Goal: Check status: Verify the current state of an ongoing process or item

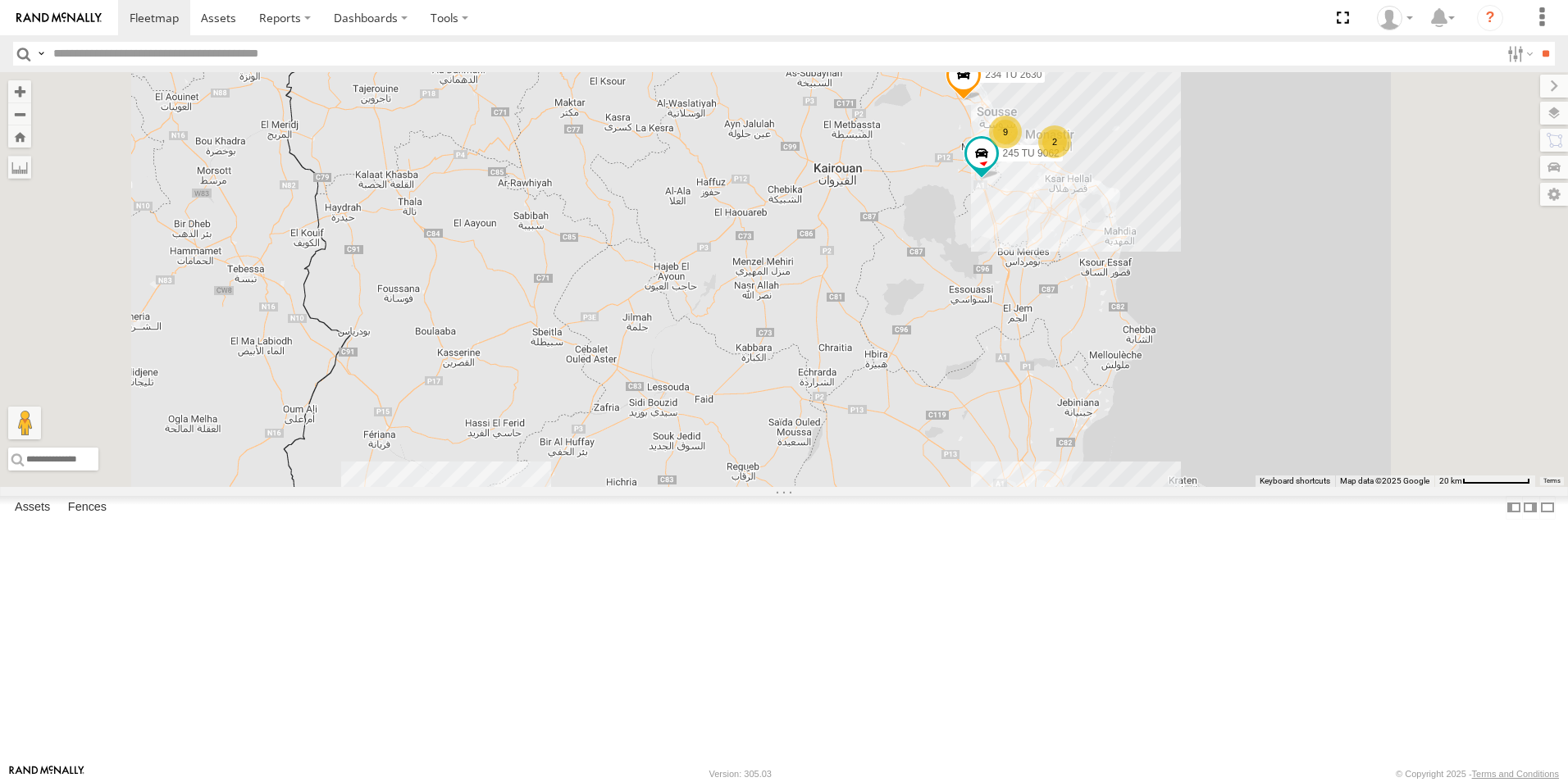
drag, startPoint x: 1021, startPoint y: 391, endPoint x: 978, endPoint y: 458, distance: 79.6
click at [978, 458] on div "245 TU 9066 241 TU 2030 234 TU 2630 231 TU 3157 245 TU 9062 245 TU 4329 7 6 2 9" at bounding box center [784, 279] width 1568 height 415
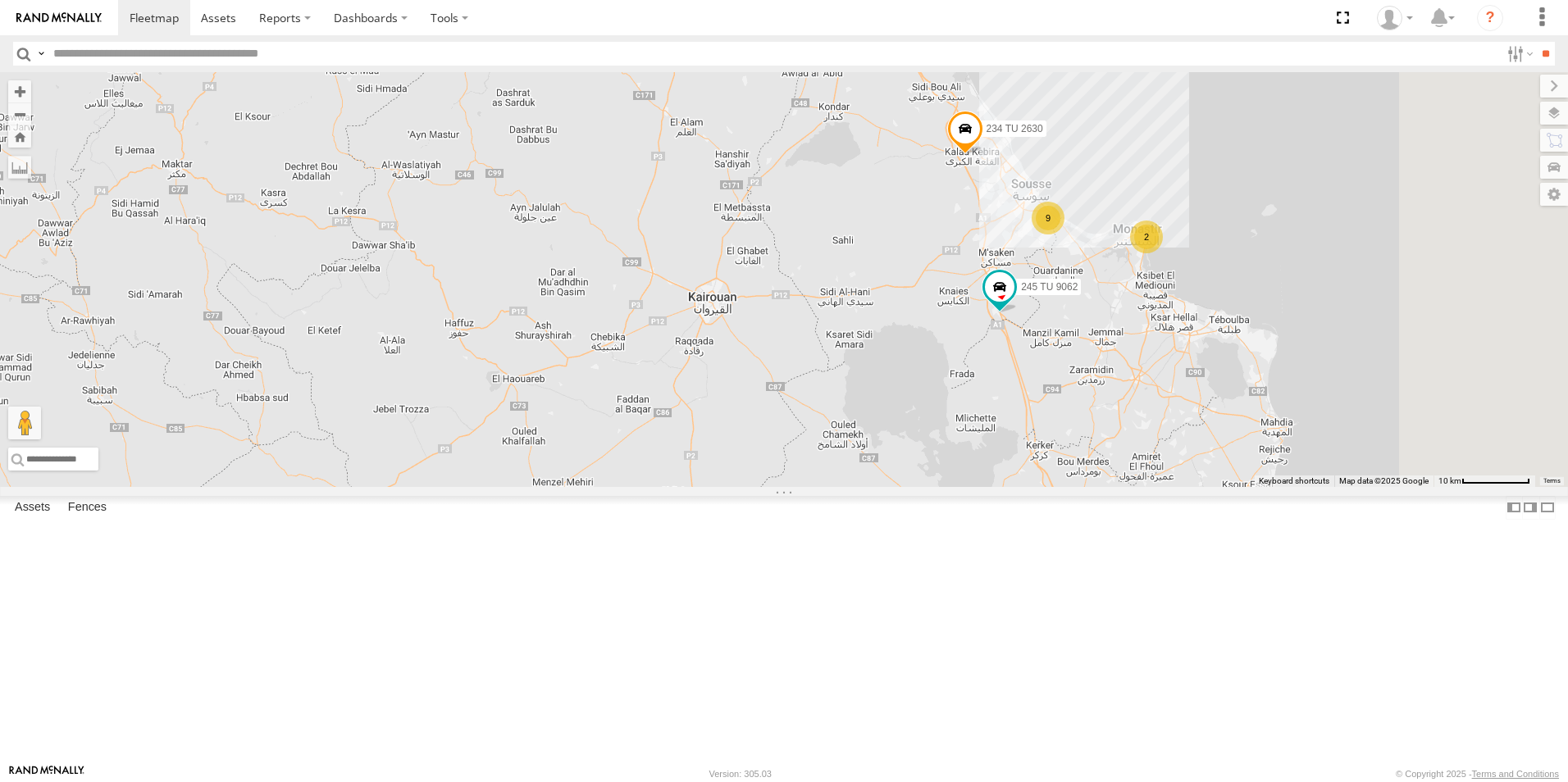
drag, startPoint x: 1135, startPoint y: 293, endPoint x: 1043, endPoint y: 393, distance: 135.9
click at [1043, 393] on div "245 TU 9066 241 TU 2030 234 TU 2630 231 TU 3157 245 TU 9062 245 TU 4329 2 9" at bounding box center [784, 279] width 1568 height 415
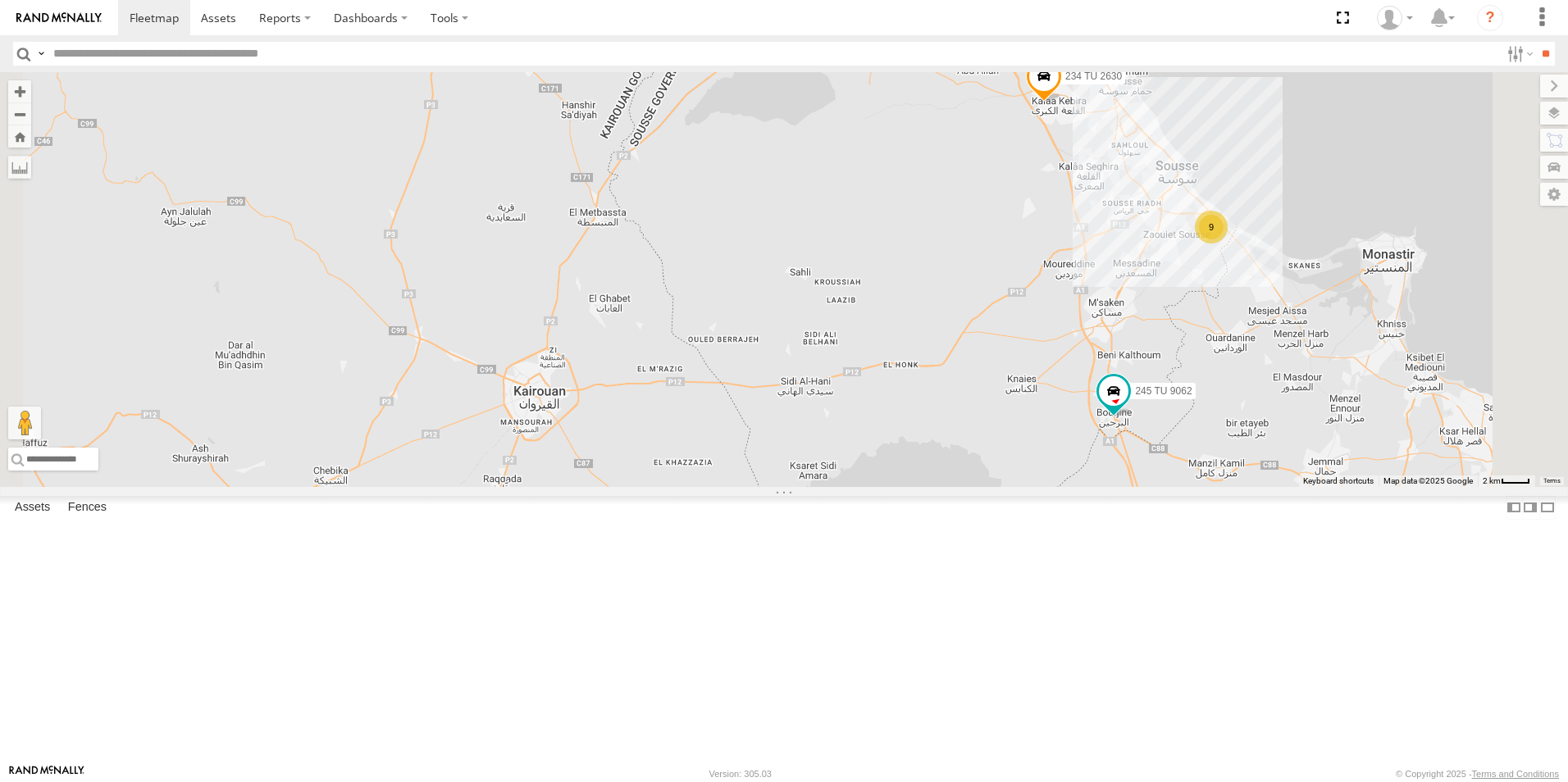
click at [1126, 85] on label "234 TU 2630" at bounding box center [1089, 77] width 73 height 16
click at [1192, 398] on span "245 TU 9062" at bounding box center [1164, 391] width 57 height 12
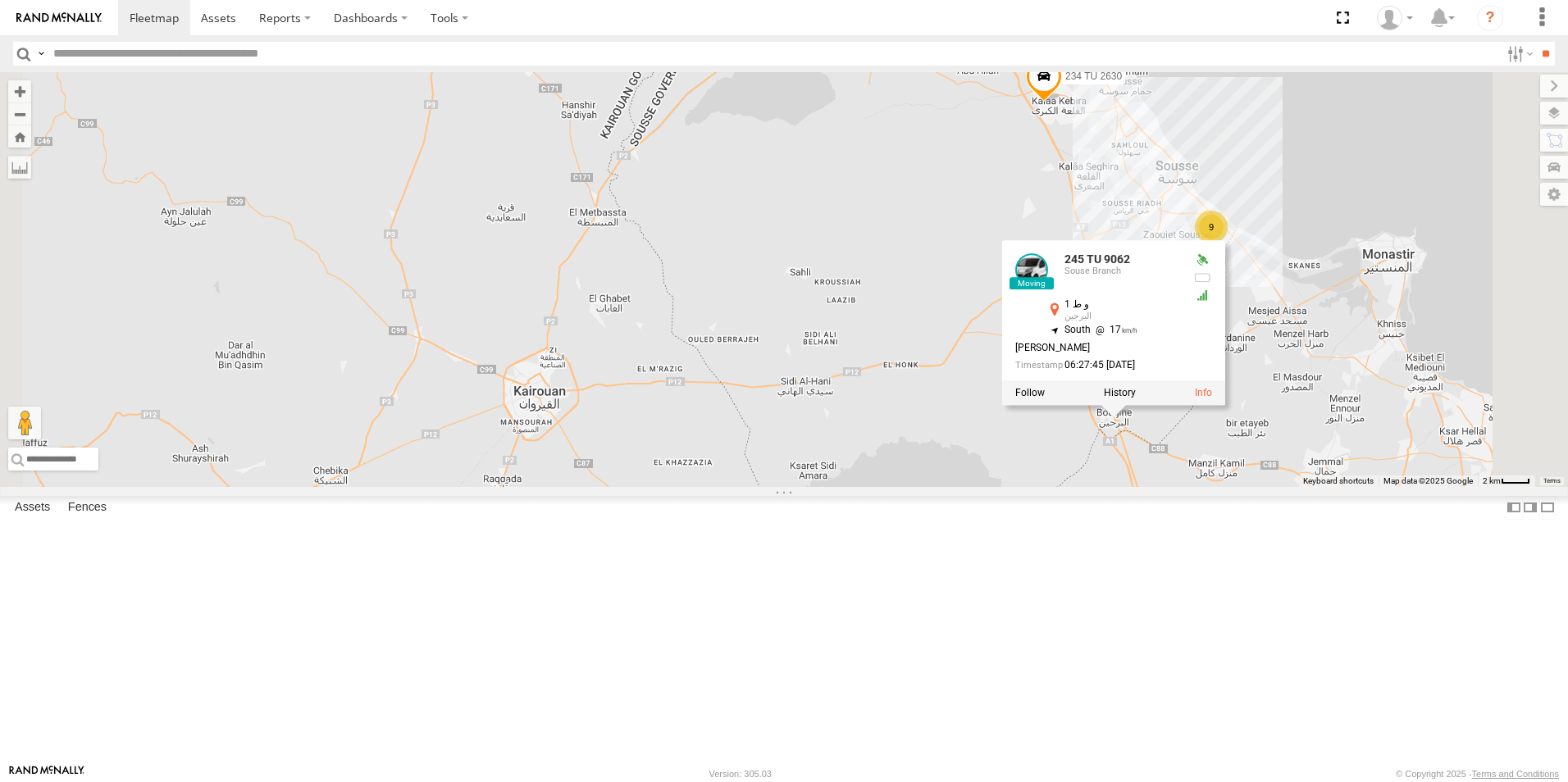
click at [1076, 415] on div "245 TU 9066 241 TU 2030 234 TU 2630 231 TU 3157 245 TU 9062 245 TU 4329 9 245 T…" at bounding box center [784, 279] width 1568 height 415
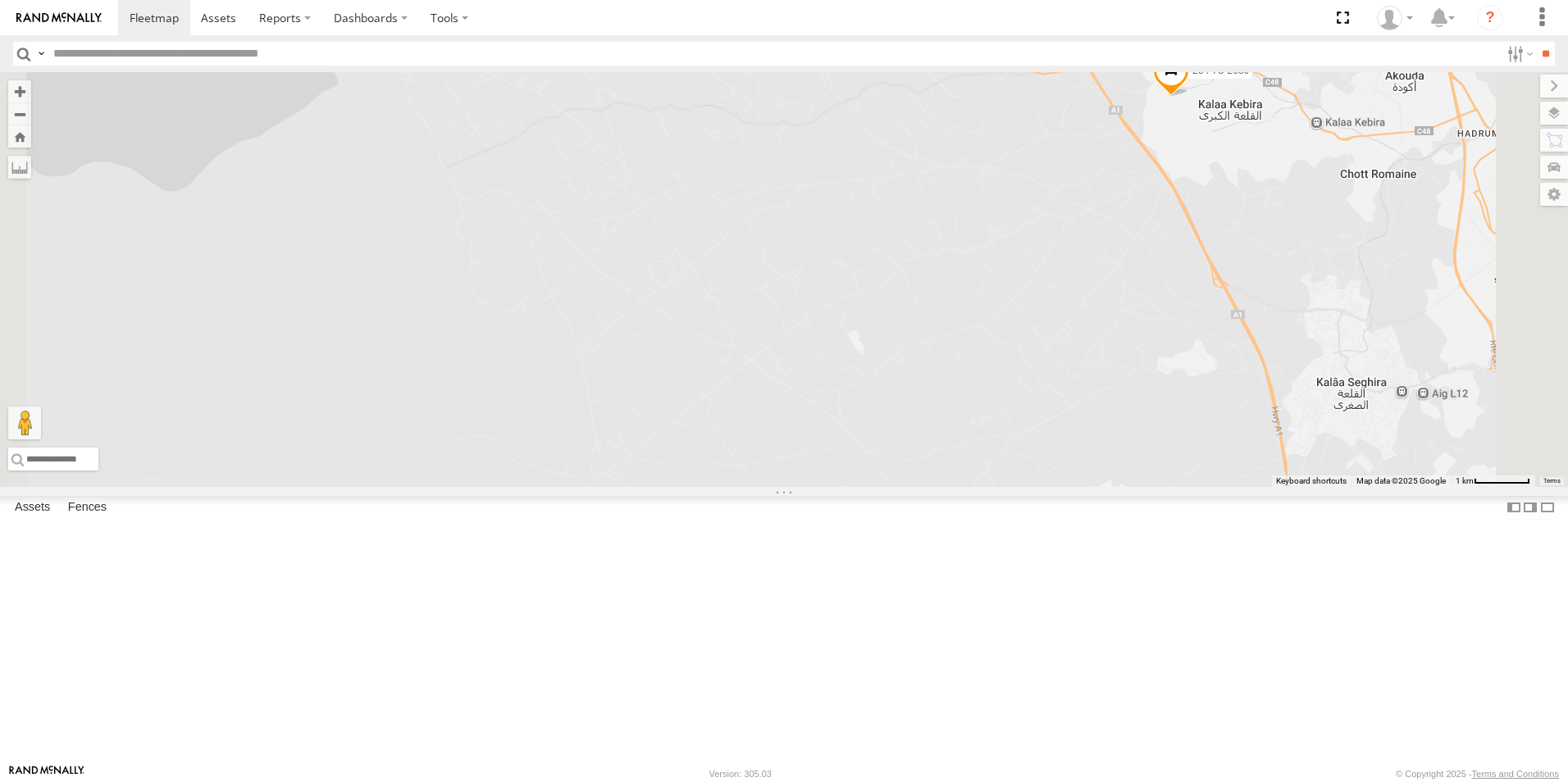
click at [1249, 77] on span "234 TU 2630" at bounding box center [1221, 71] width 57 height 12
click at [1218, 294] on div "234 TU 2630 245 TU 9061 245 TU 9062 234 [GEOGRAPHIC_DATA] 35.87202 , 10.52286 0…" at bounding box center [784, 279] width 1568 height 415
